Goal: Transaction & Acquisition: Book appointment/travel/reservation

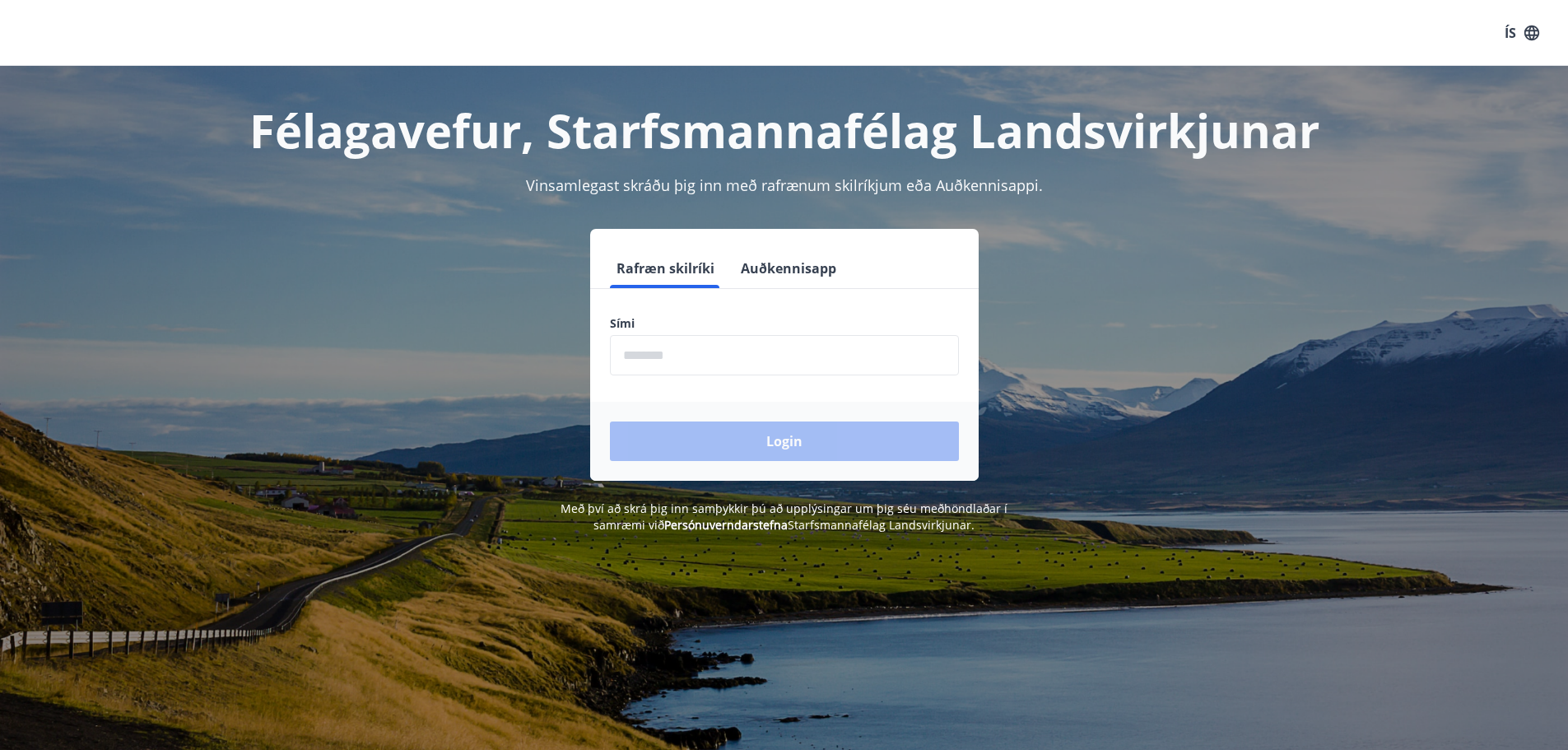
click at [730, 339] on input "phone" at bounding box center [784, 355] width 349 height 40
type input "********"
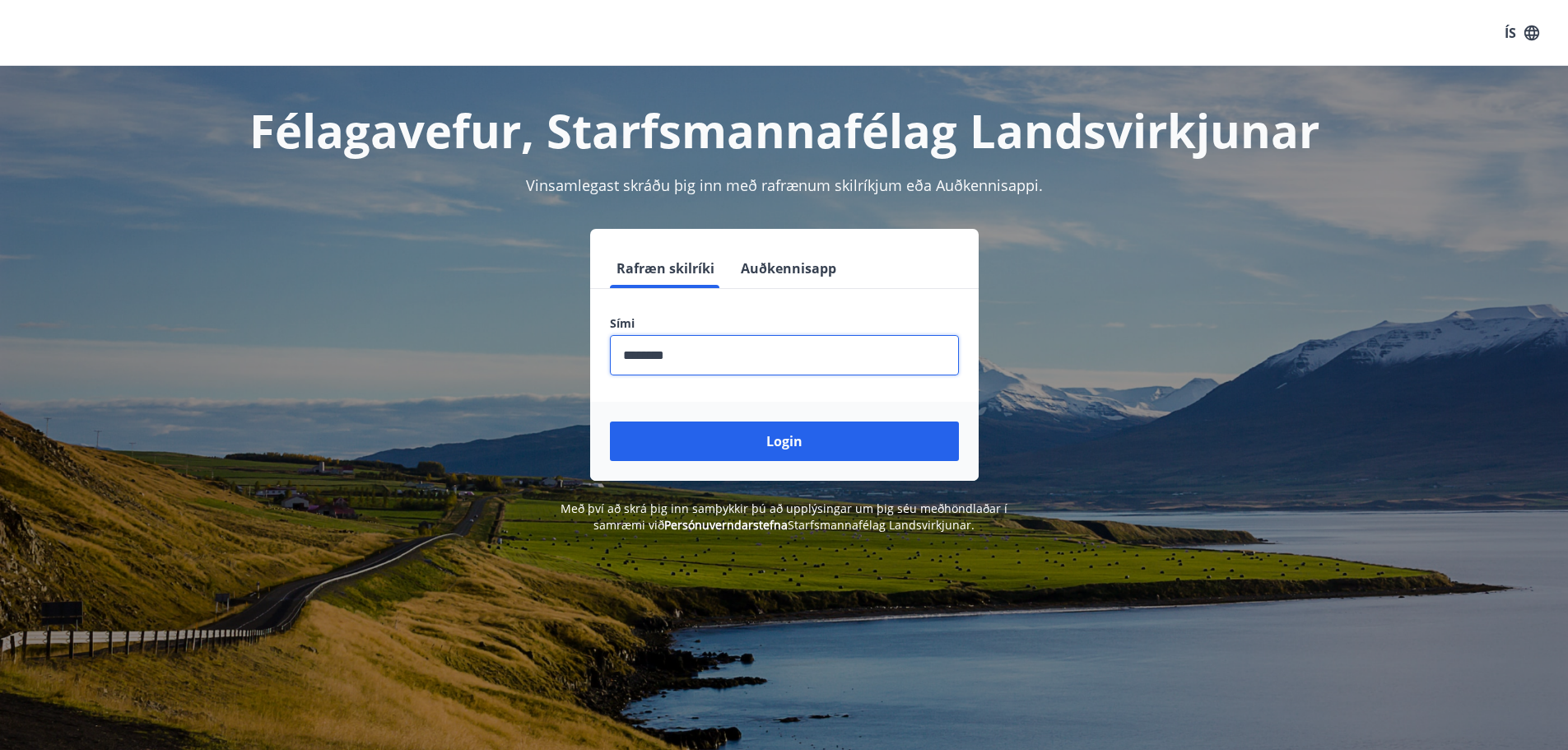
click at [610, 421] on button "Login" at bounding box center [784, 441] width 349 height 40
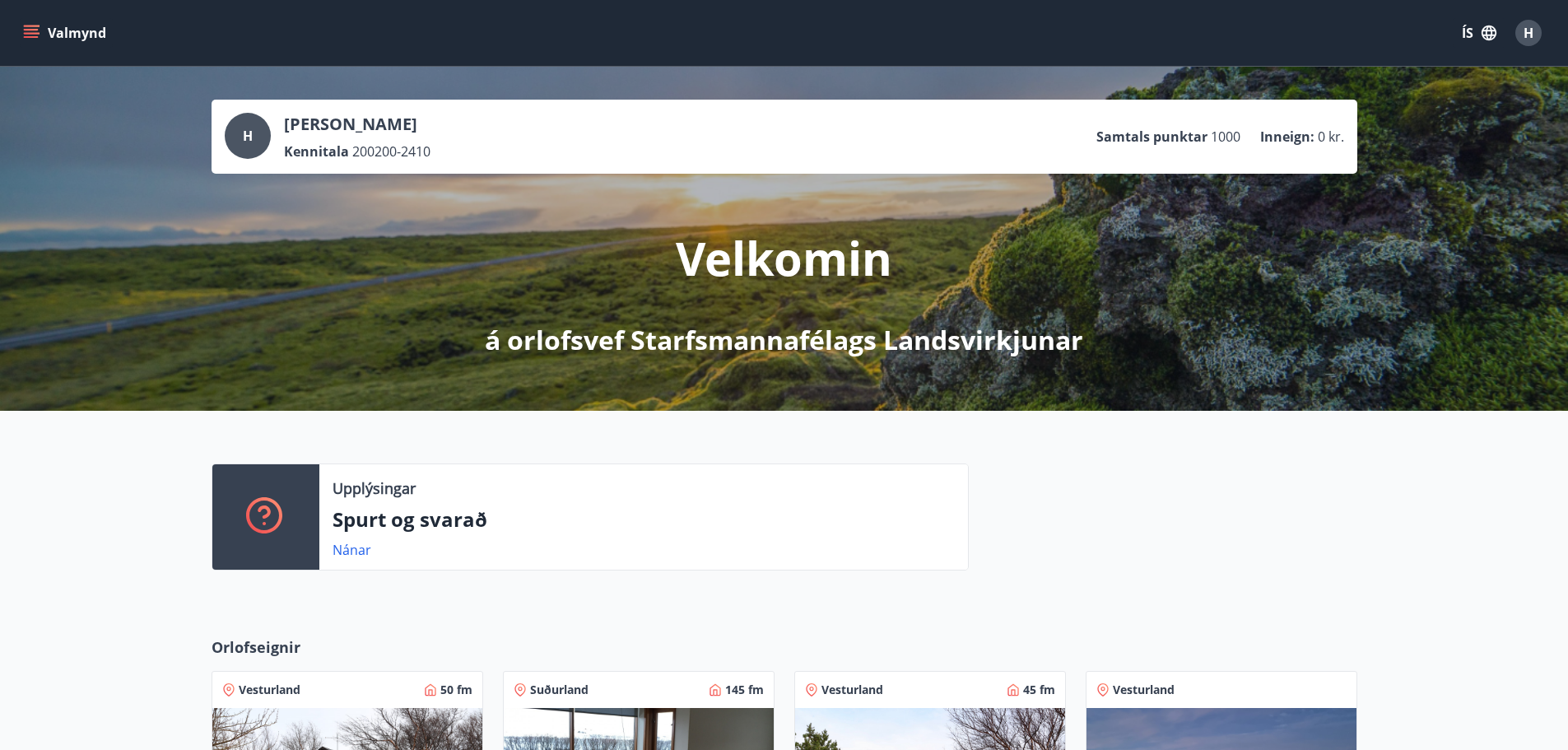
click at [169, 496] on div "Upplýsingar Spurt og svarað Nánar" at bounding box center [784, 510] width 1568 height 200
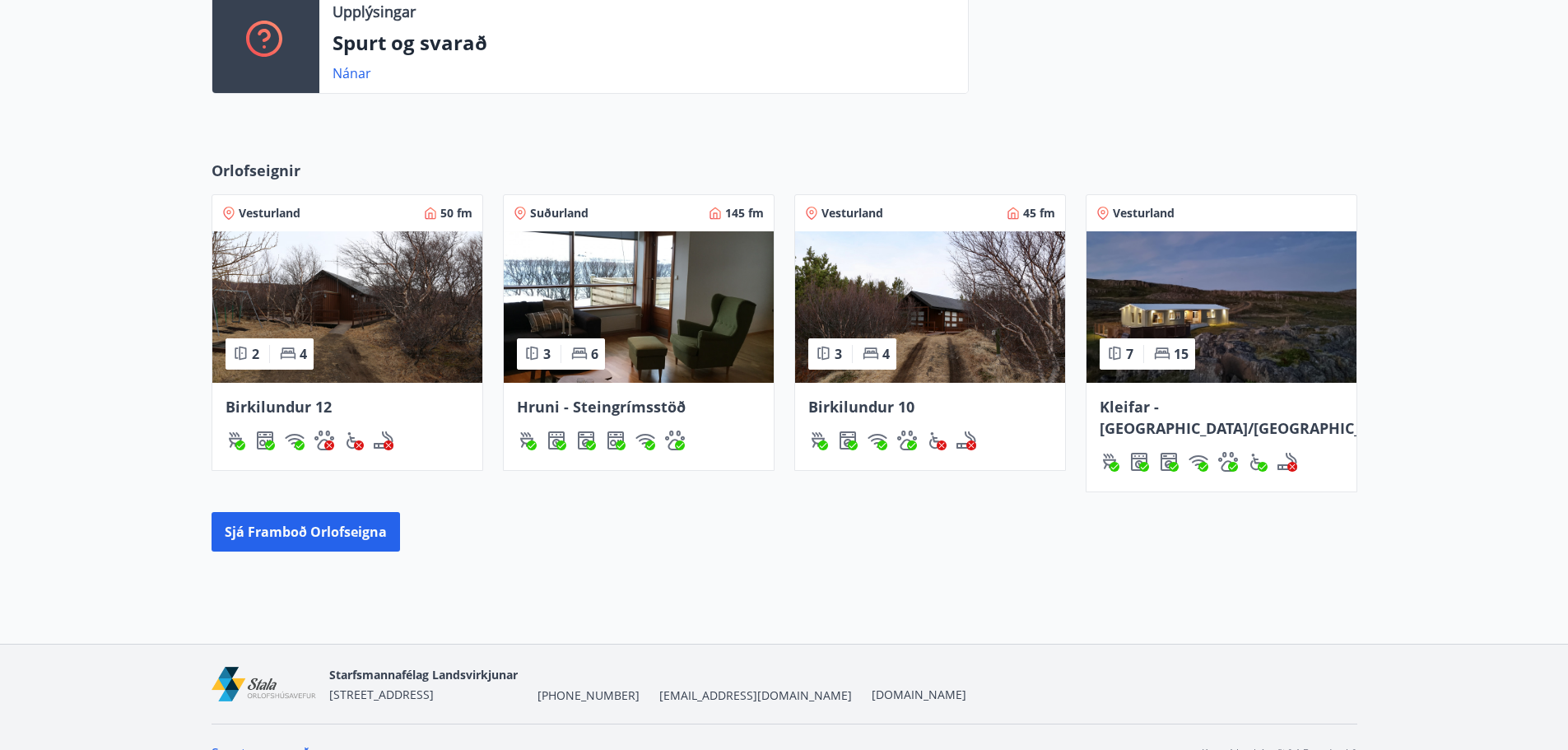
scroll to position [487, 0]
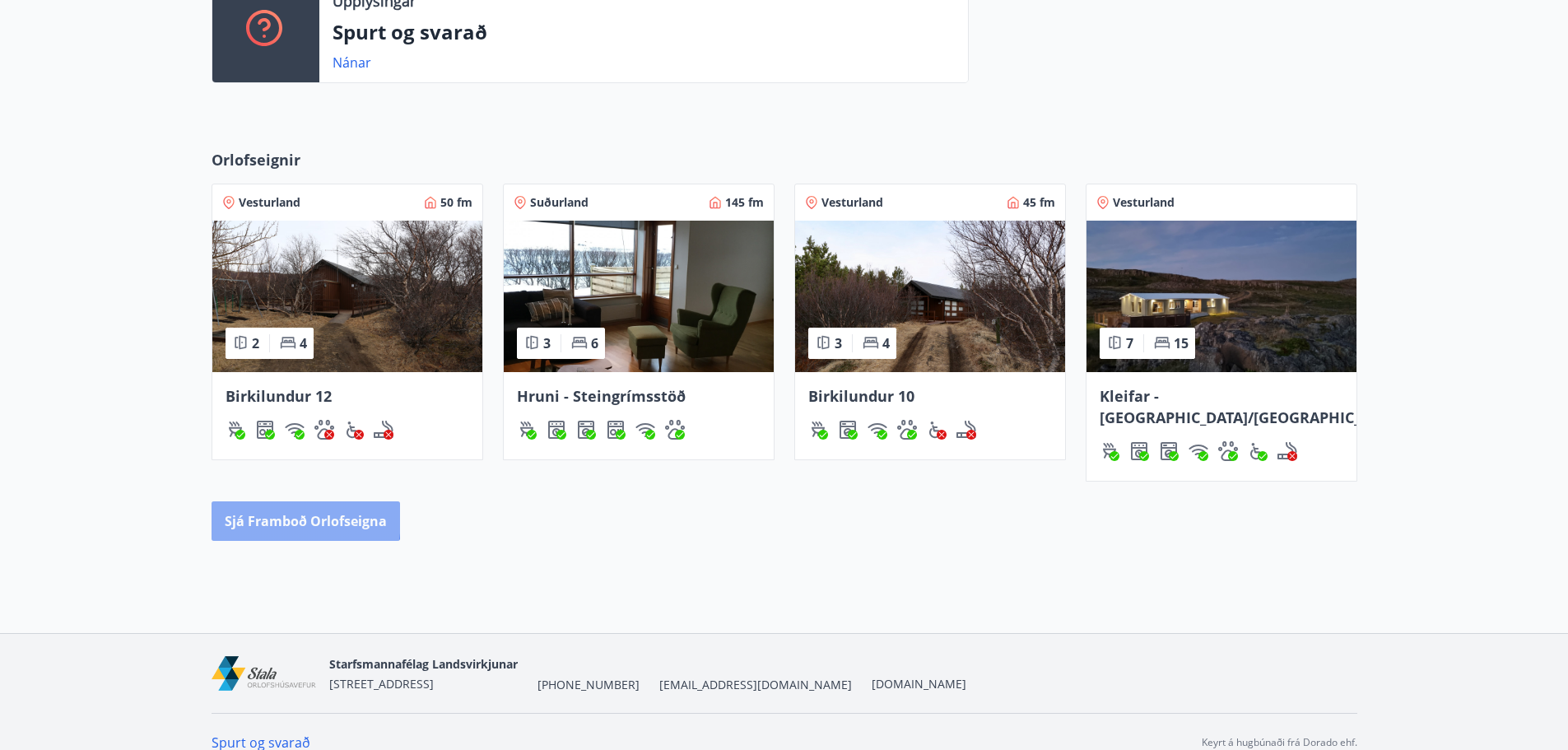
click at [246, 501] on button "Sjá framboð orlofseigna" at bounding box center [305, 521] width 188 height 40
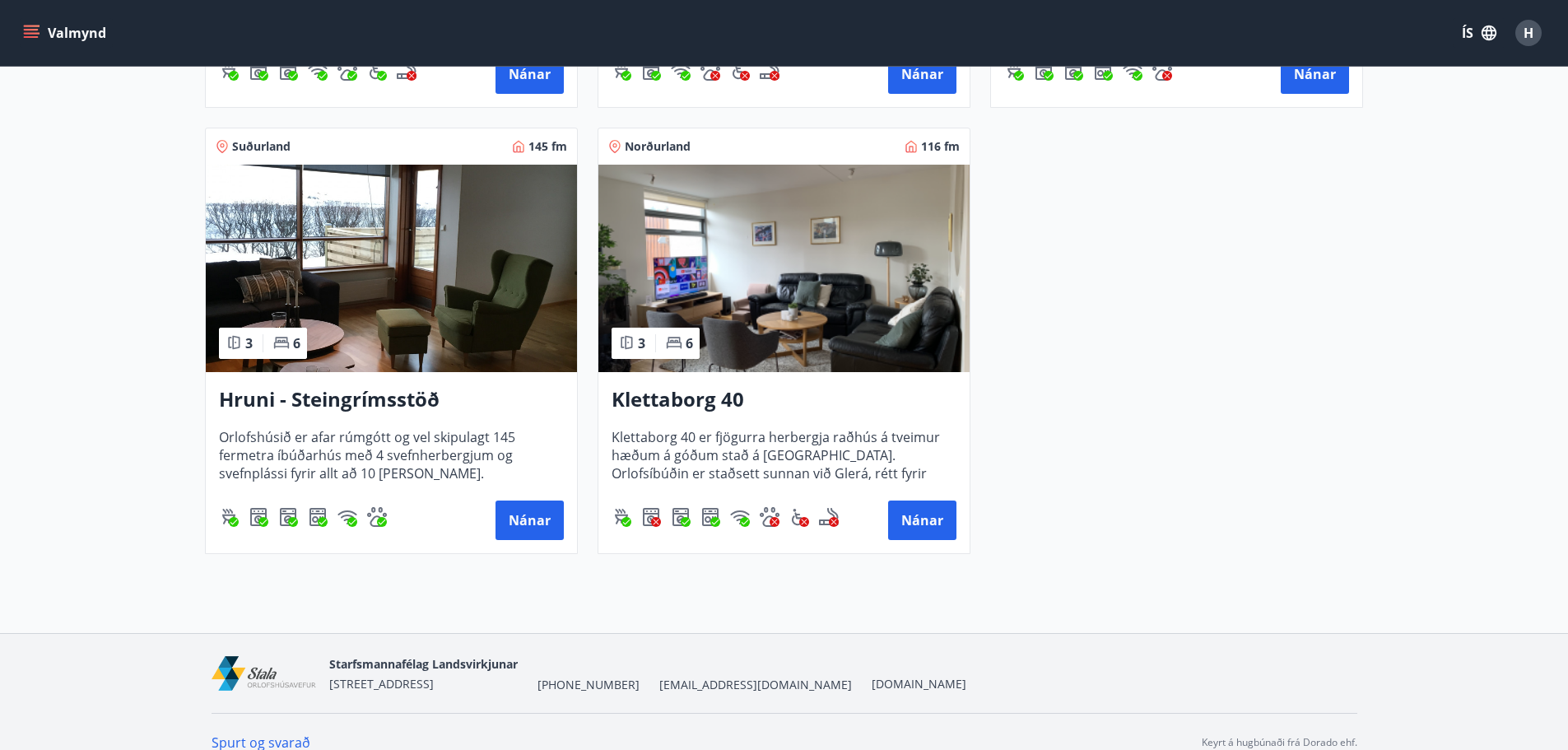
scroll to position [1152, 0]
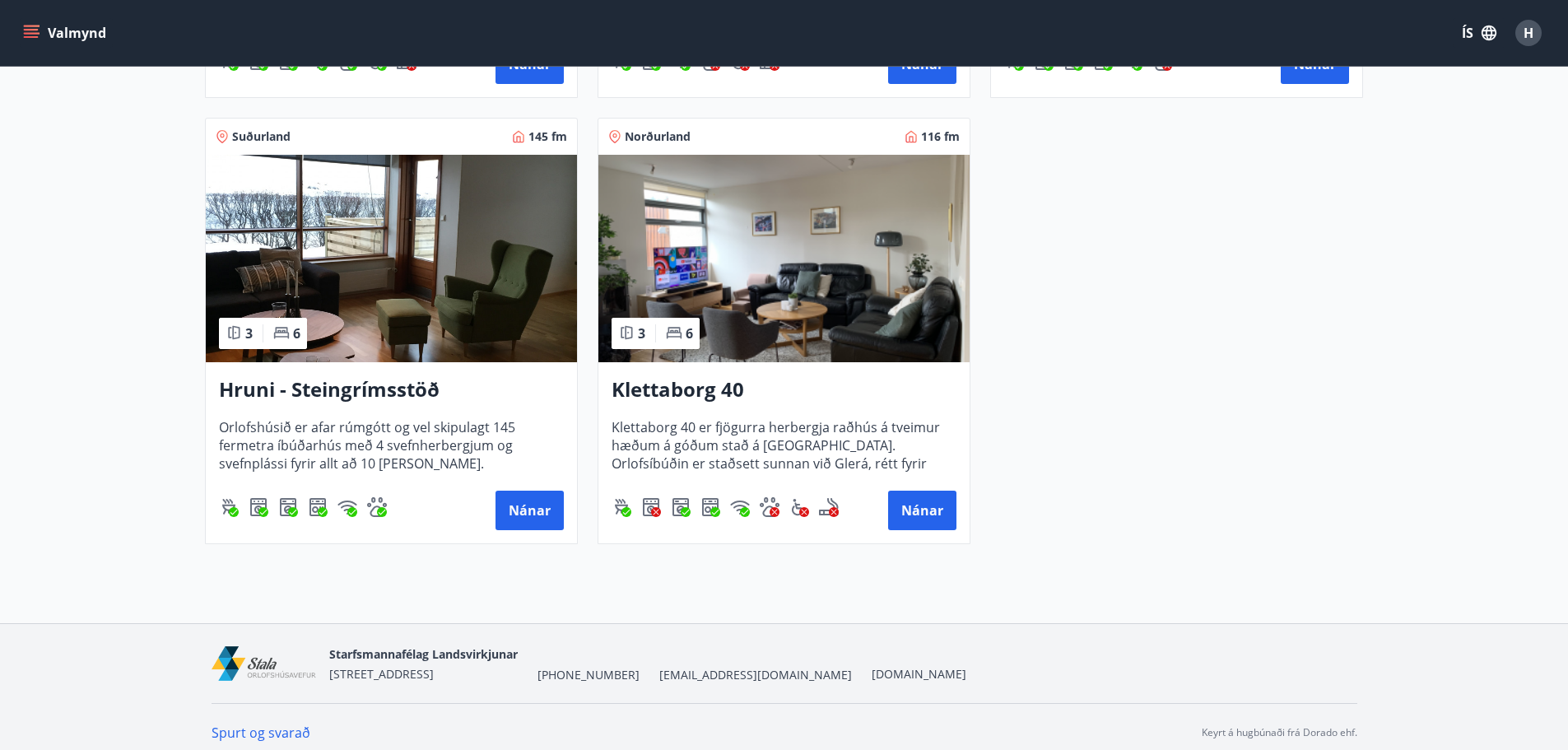
click at [697, 385] on h3 "Klettaborg 40" at bounding box center [784, 390] width 344 height 30
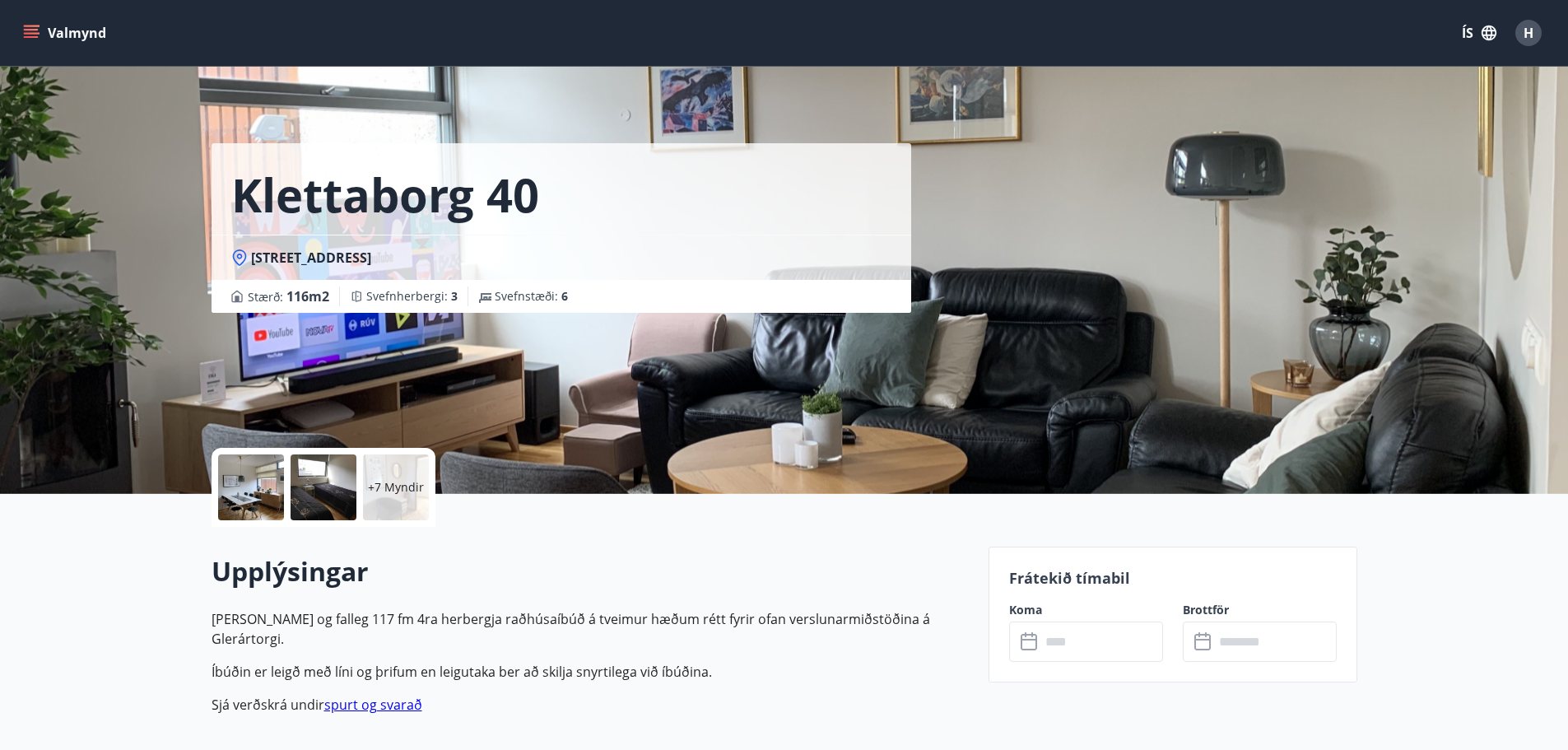
click at [256, 472] on div at bounding box center [251, 486] width 66 height 66
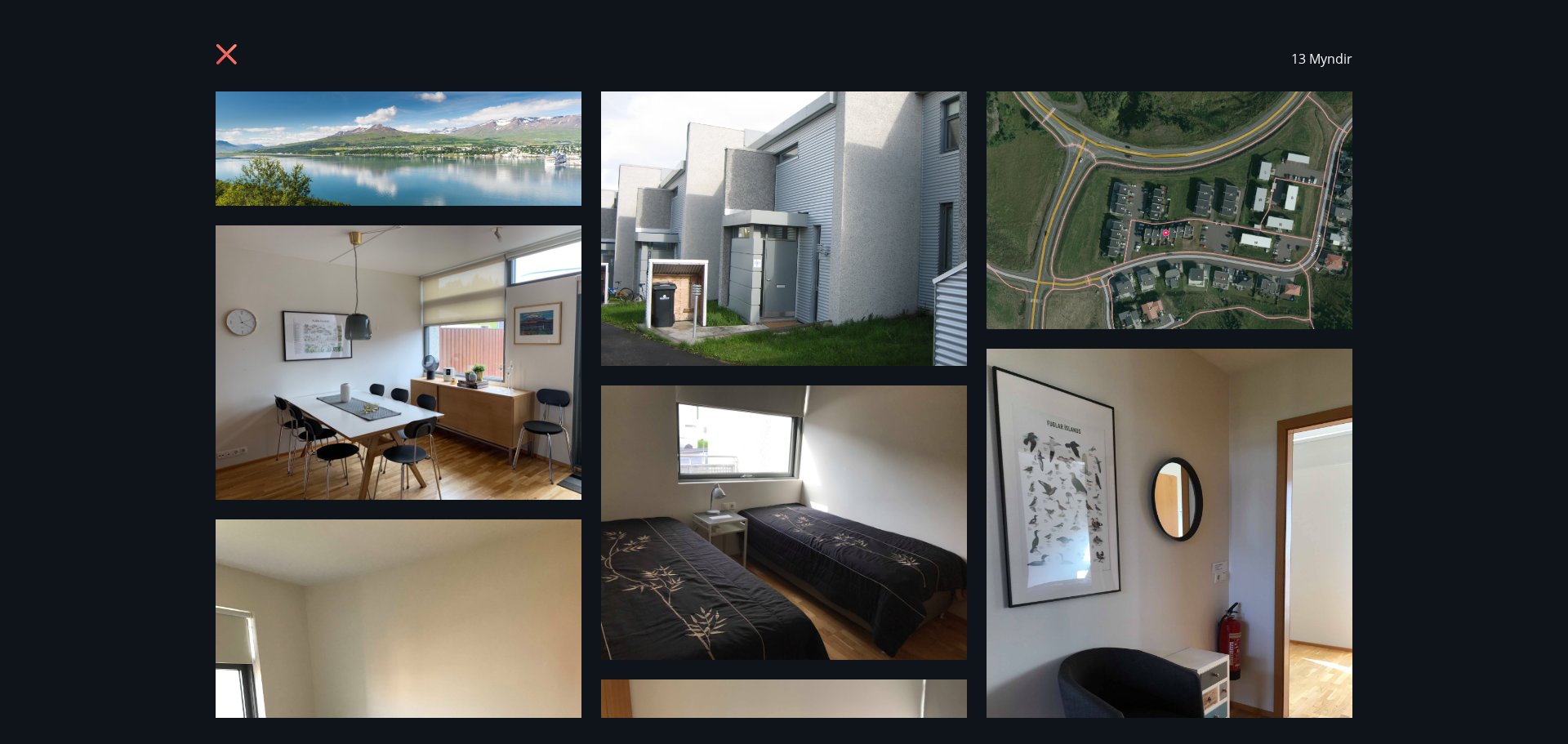
click at [219, 53] on icon at bounding box center [228, 56] width 26 height 26
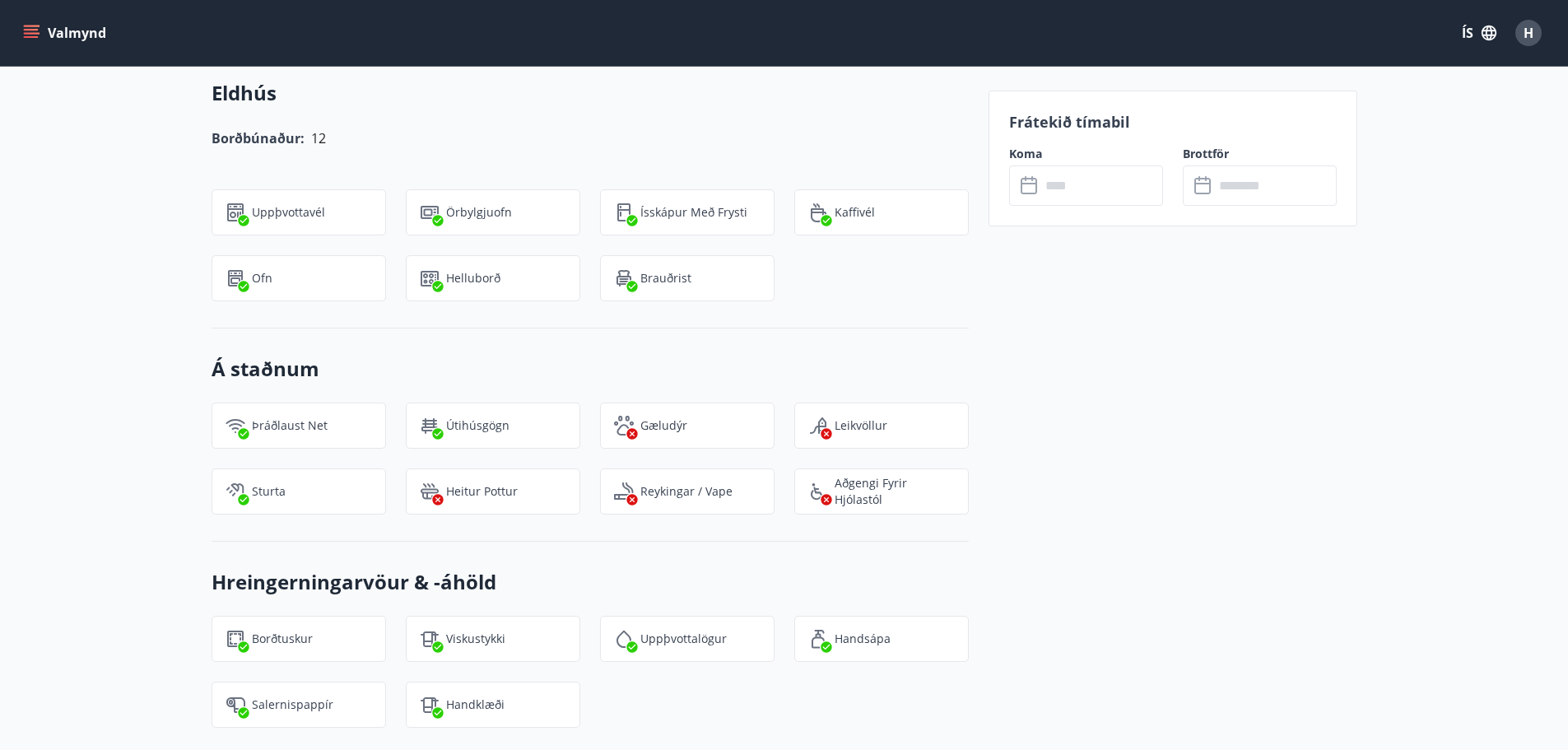
scroll to position [1564, 0]
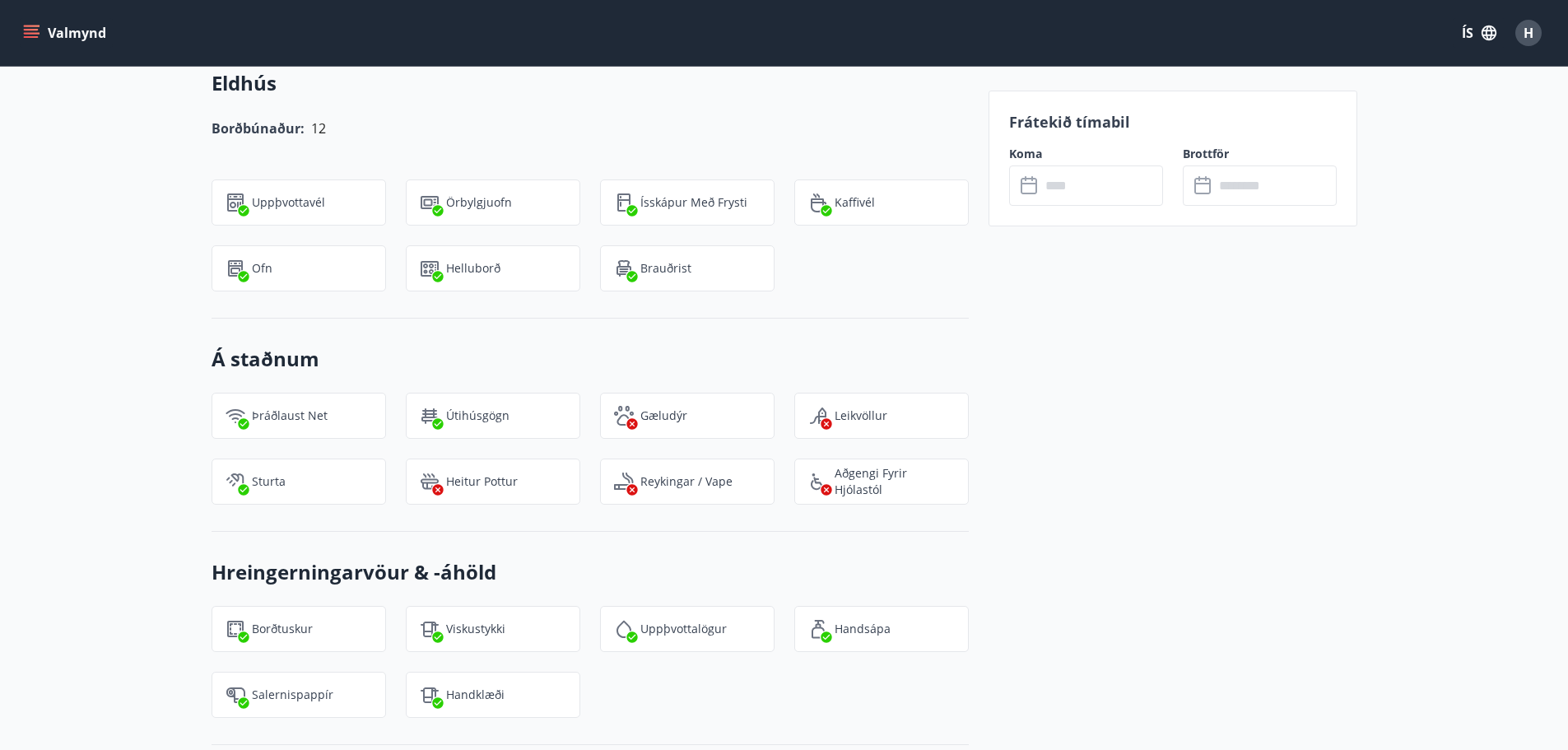
click at [84, 43] on button "Valmynd" at bounding box center [66, 33] width 93 height 30
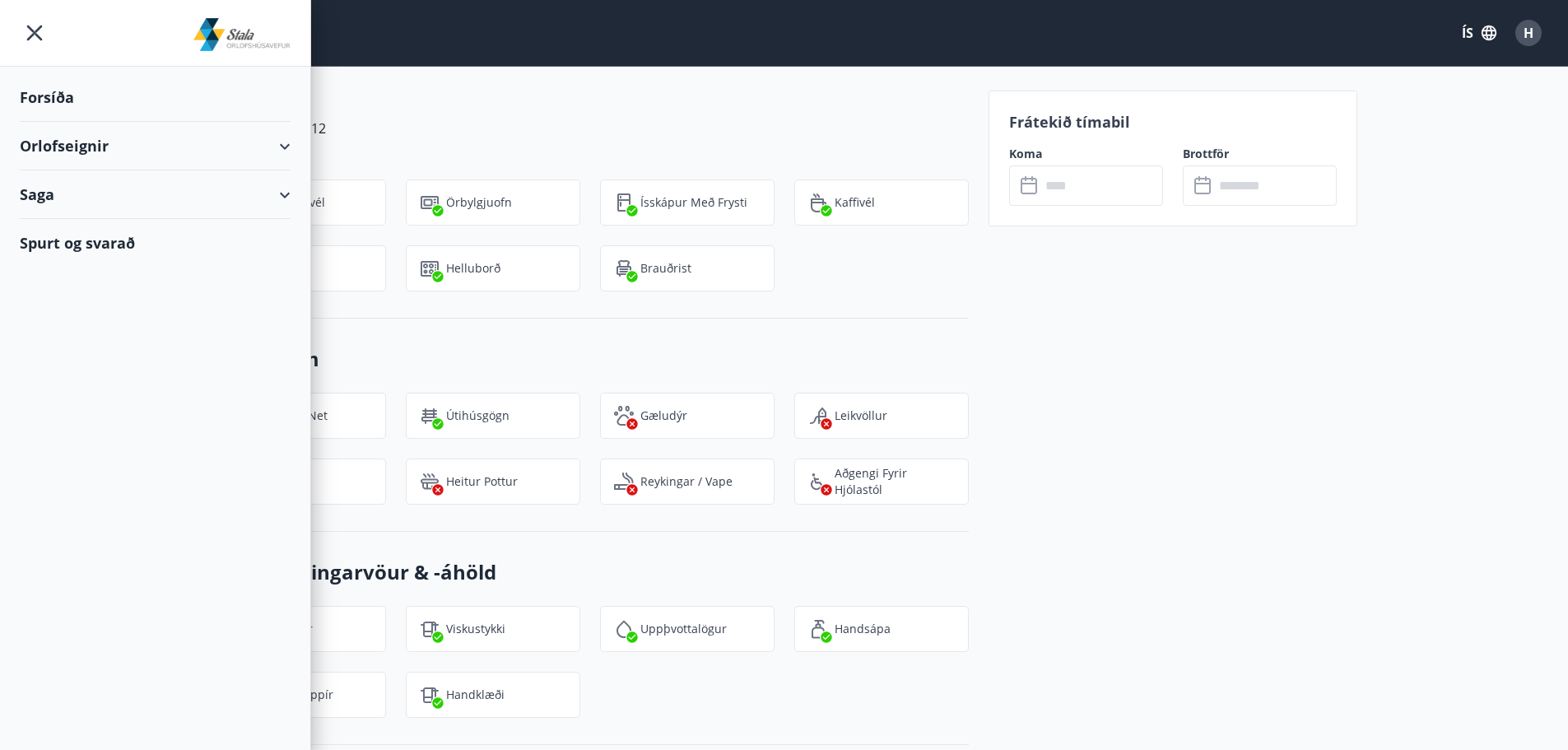
click at [85, 141] on div "Orlofseignir" at bounding box center [155, 146] width 271 height 48
click at [75, 182] on div "Framboð" at bounding box center [154, 188] width 244 height 34
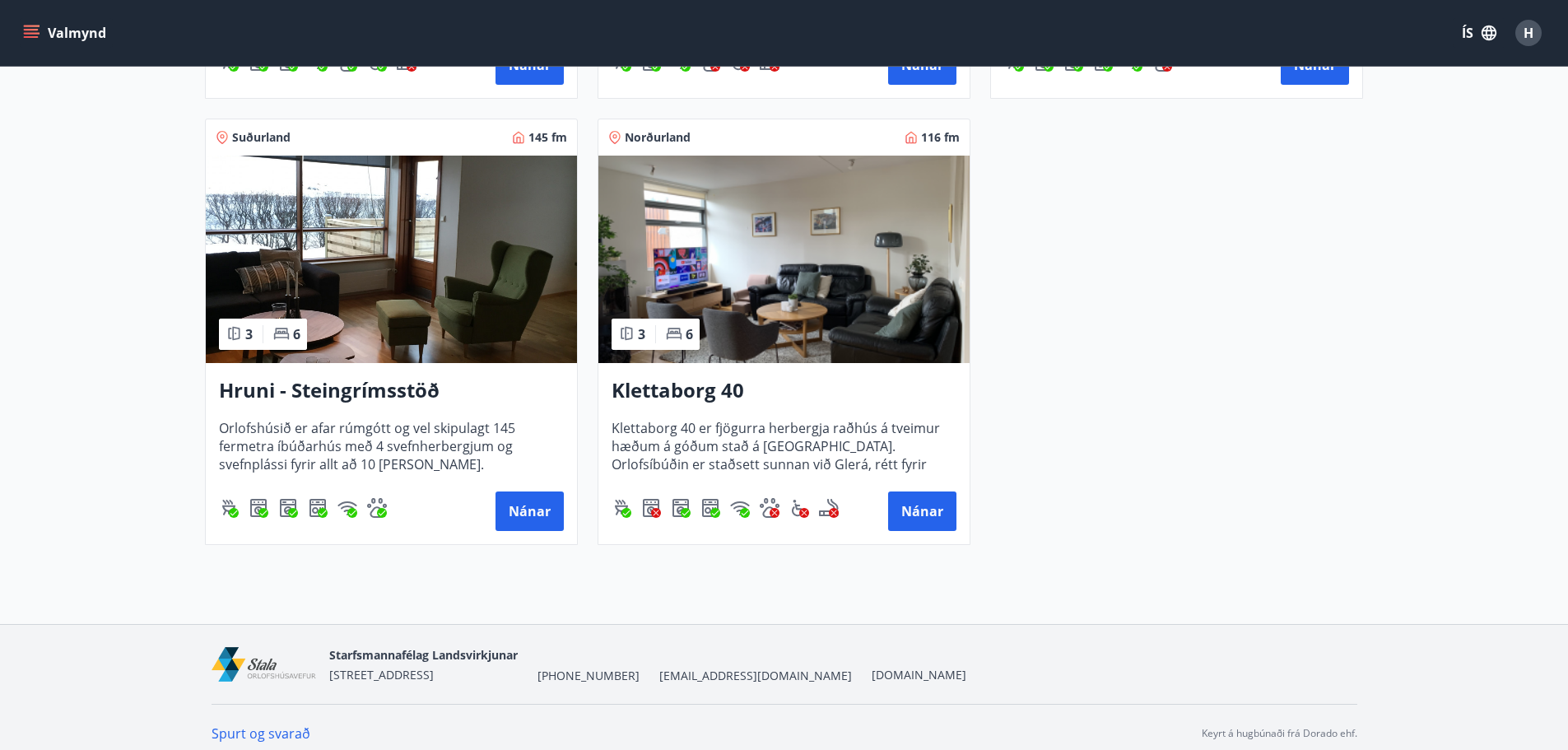
scroll to position [1152, 0]
